Goal: Transaction & Acquisition: Download file/media

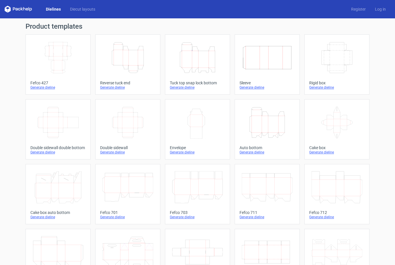
click at [74, 53] on icon "Width Depth Height" at bounding box center [58, 58] width 51 height 32
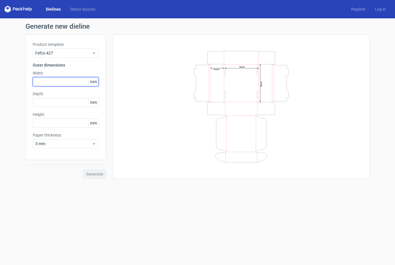
click at [59, 83] on input "text" at bounding box center [66, 81] width 66 height 9
type input "220"
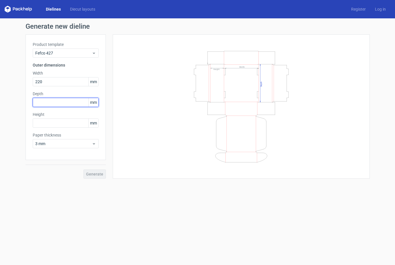
click at [46, 104] on input "text" at bounding box center [66, 102] width 66 height 9
type input "200"
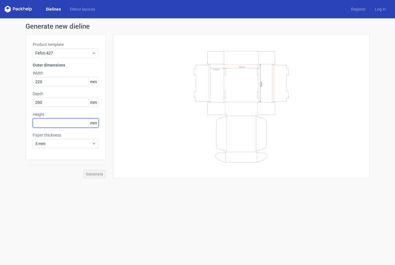
click at [43, 120] on input "text" at bounding box center [66, 122] width 66 height 9
type input "80"
click at [96, 172] on span "Generate" at bounding box center [94, 174] width 17 height 4
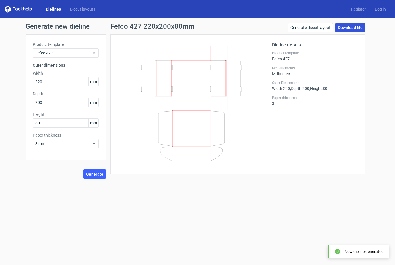
click at [346, 27] on link "Download file" at bounding box center [350, 27] width 30 height 9
